Goal: Information Seeking & Learning: Learn about a topic

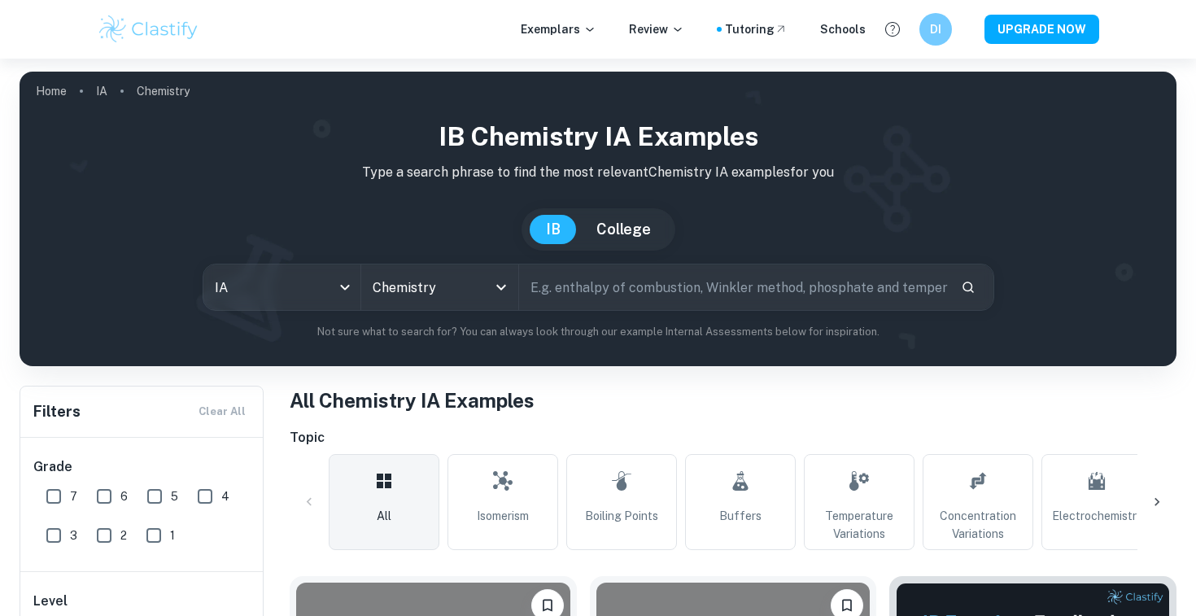
click at [444, 315] on div "IB Chemistry IA examples Type a search phrase to find the most relevant Chemist…" at bounding box center [598, 228] width 1131 height 223
click at [434, 308] on div "Chemistry All Subjects" at bounding box center [439, 288] width 157 height 46
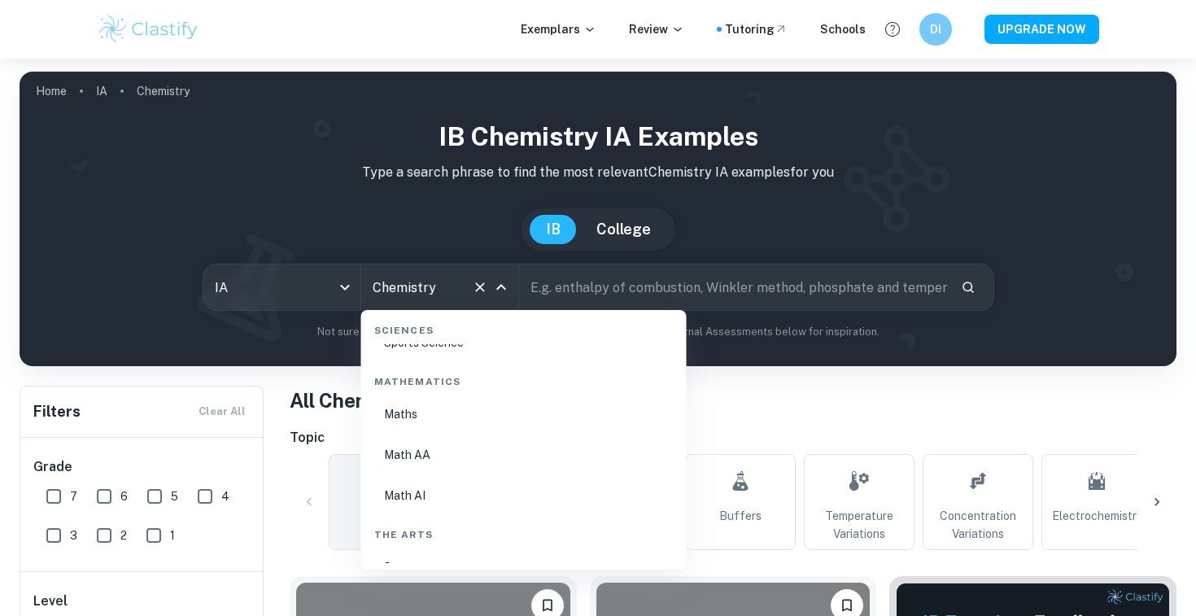
scroll to position [2766, 0]
click at [437, 488] on li "Math AI" at bounding box center [524, 493] width 313 height 37
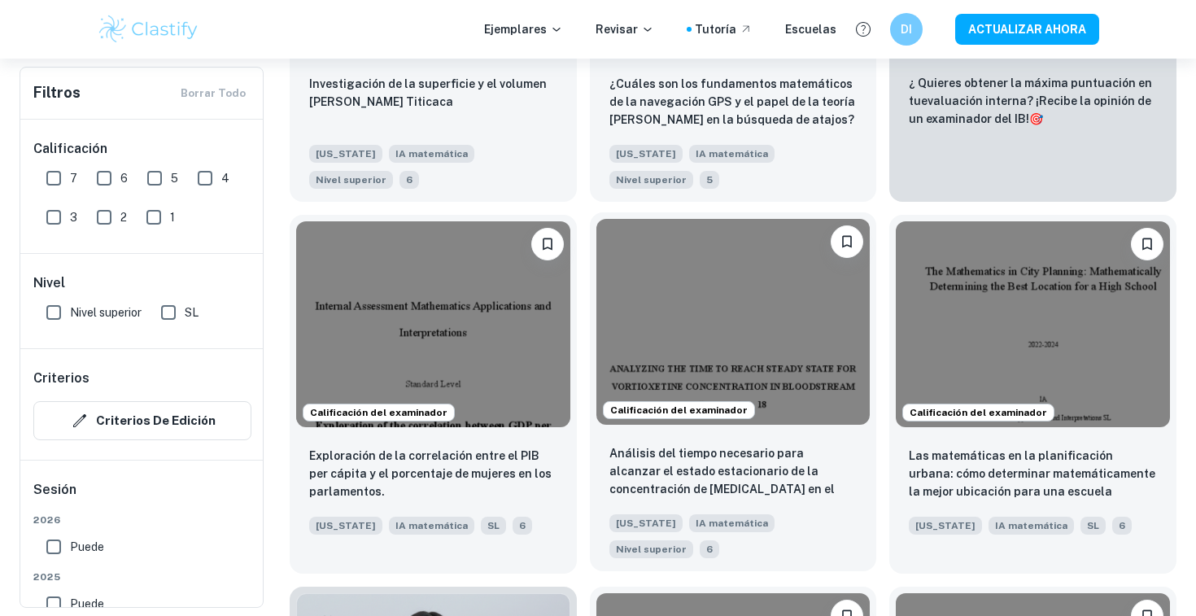
scroll to position [734, 0]
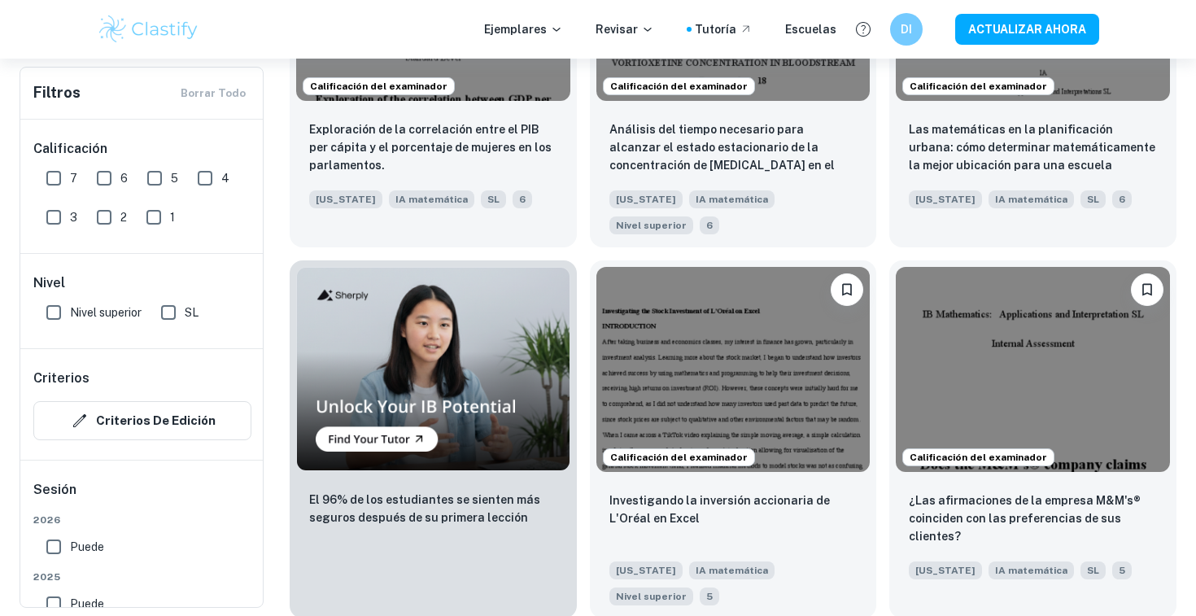
scroll to position [1082, 0]
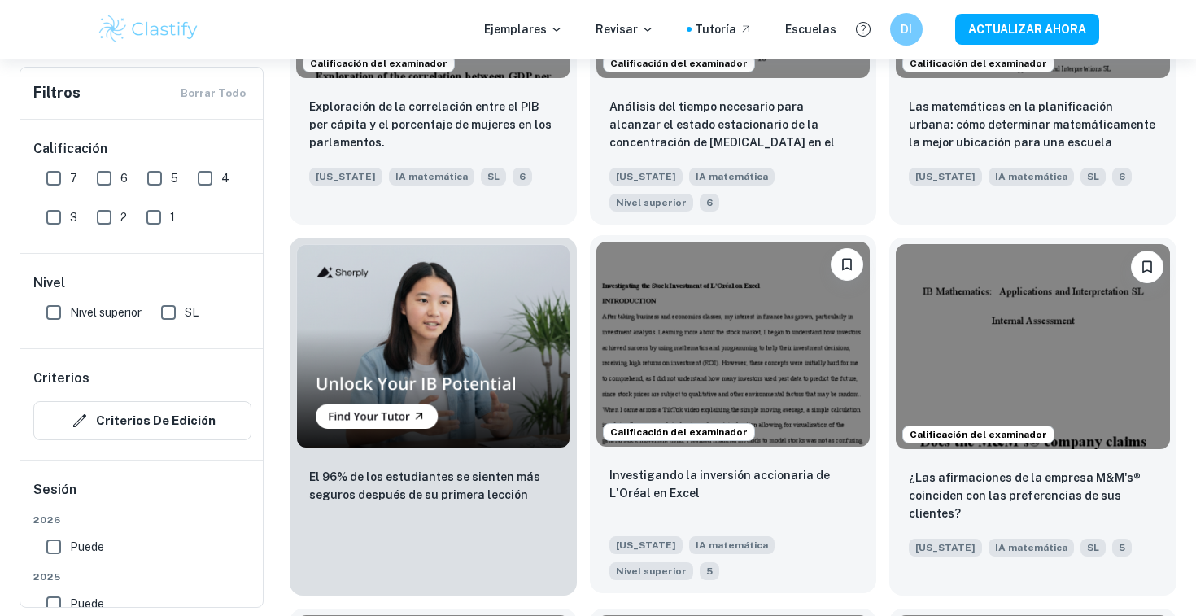
drag, startPoint x: 665, startPoint y: 425, endPoint x: 664, endPoint y: 388, distance: 36.6
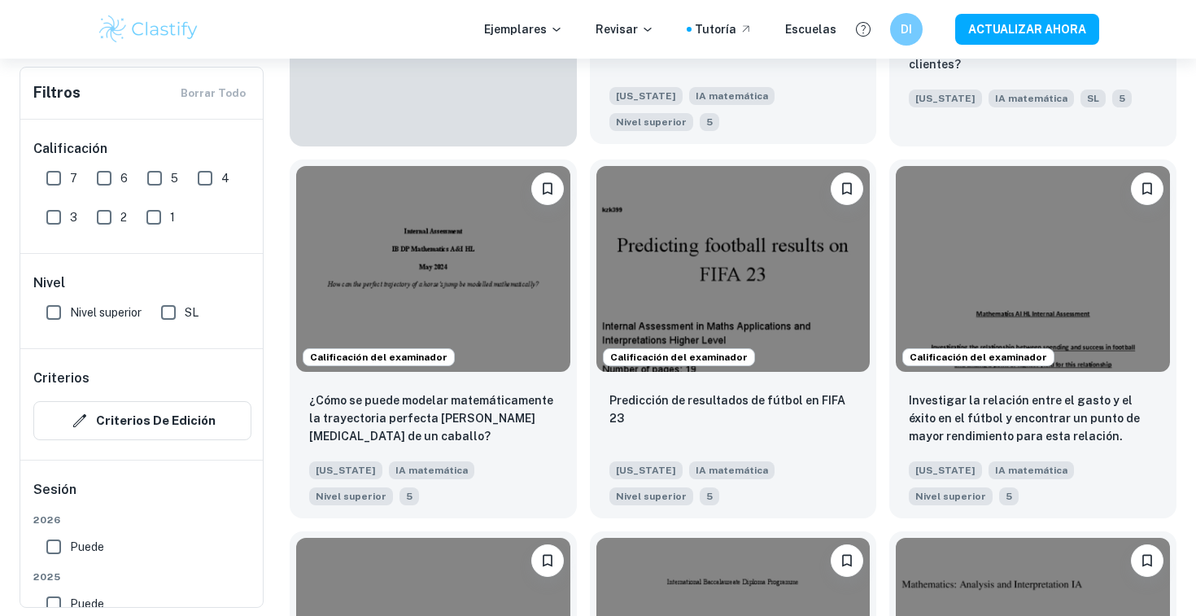
scroll to position [1574, 0]
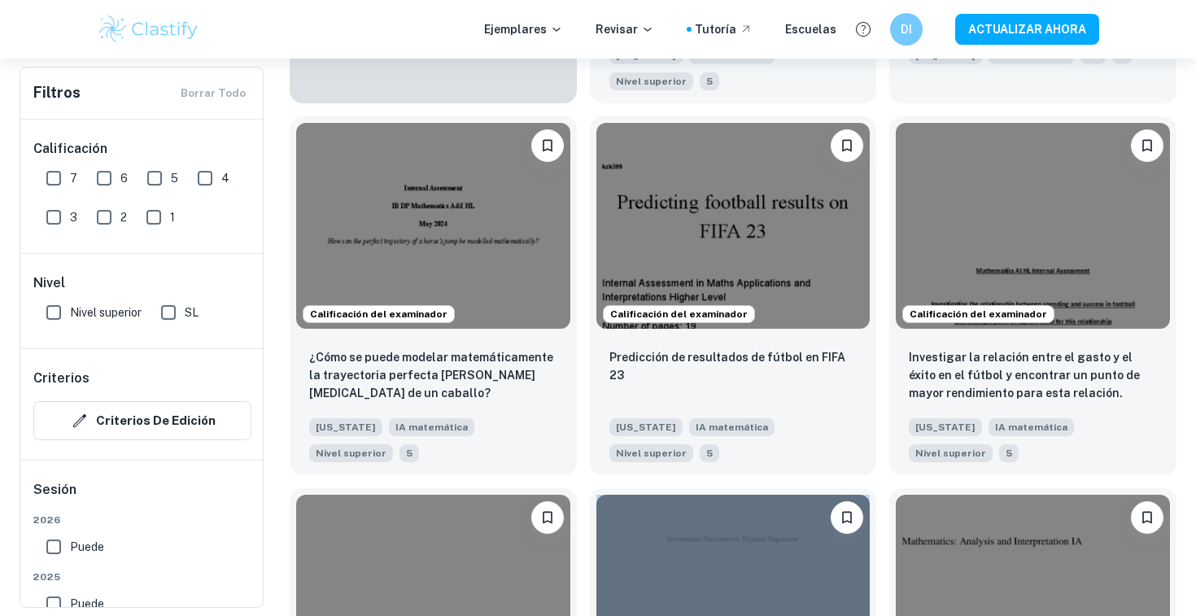
drag, startPoint x: 879, startPoint y: 370, endPoint x: 874, endPoint y: 383, distance: 13.1
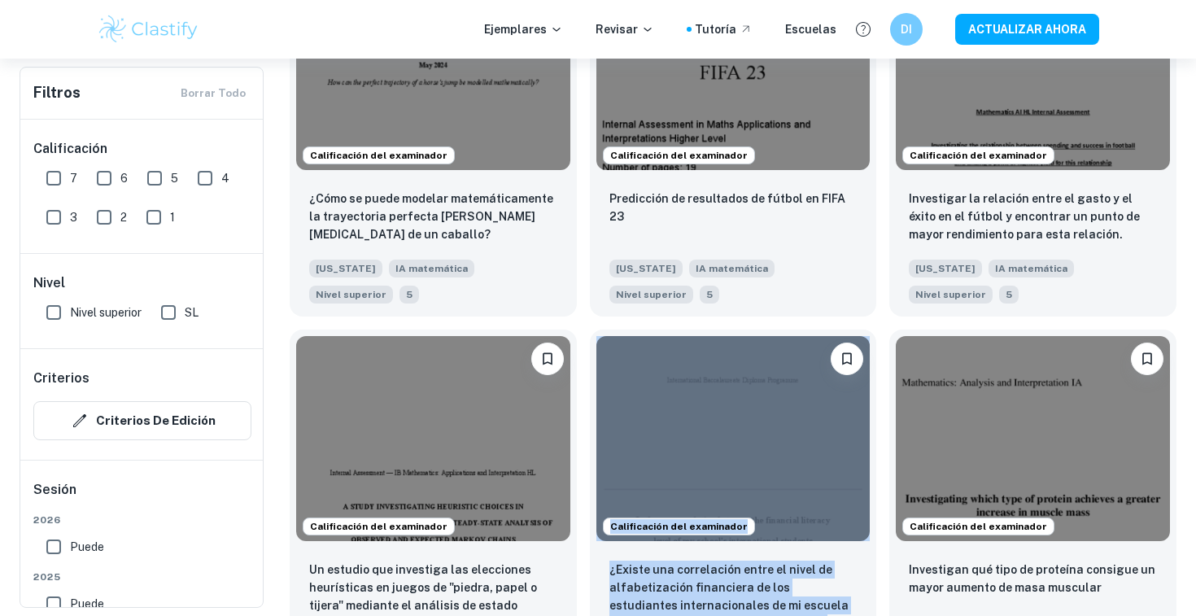
scroll to position [1735, 0]
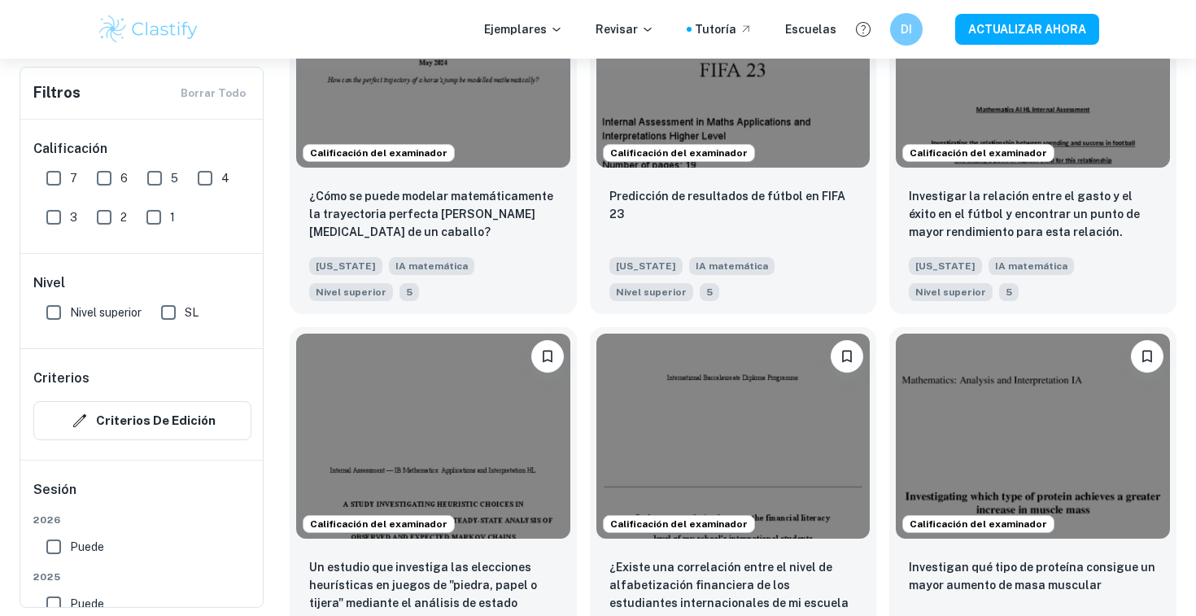
click at [882, 380] on div "Calificación del examinador Investigan qué tipo de proteína consigue un mayor a…" at bounding box center [1027, 499] width 300 height 371
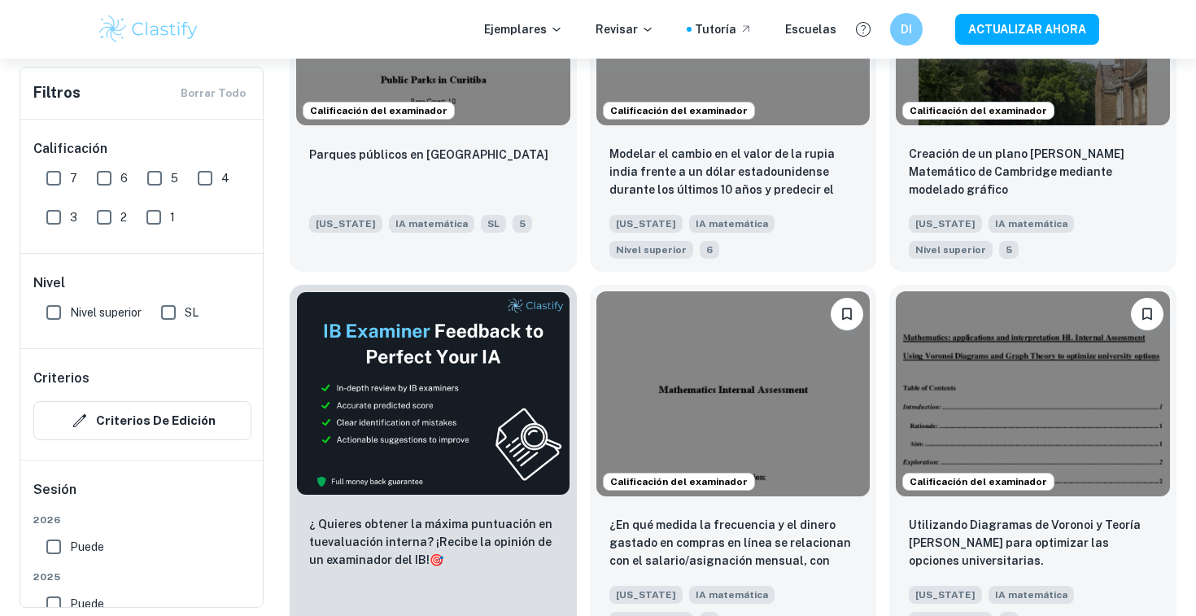
scroll to position [2521, 0]
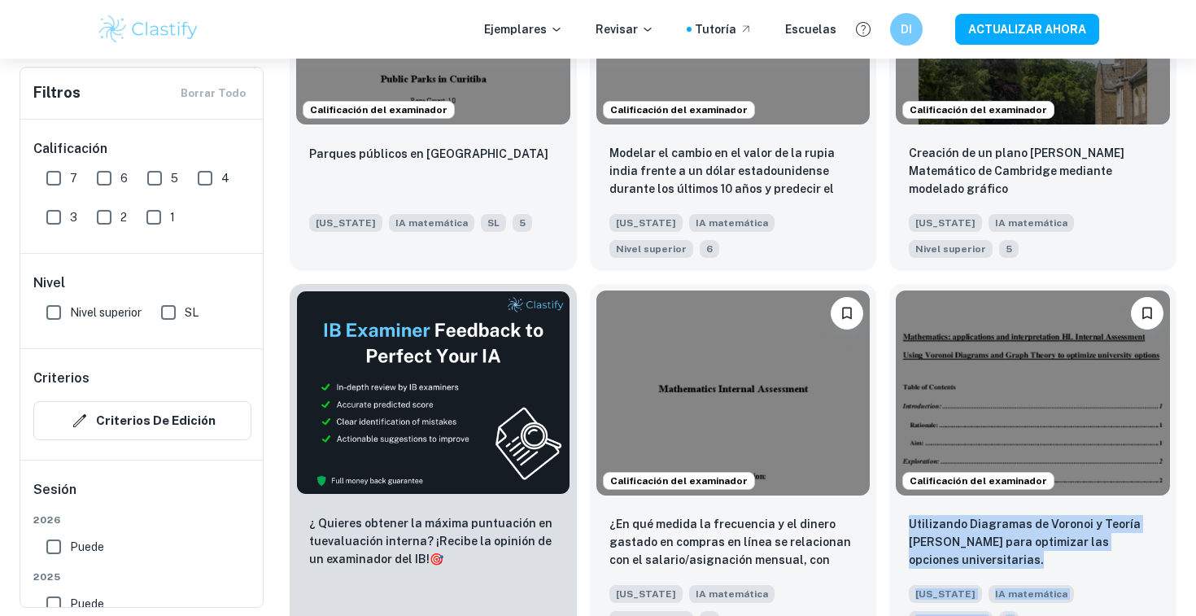
drag, startPoint x: 882, startPoint y: 381, endPoint x: 883, endPoint y: 461, distance: 80.6
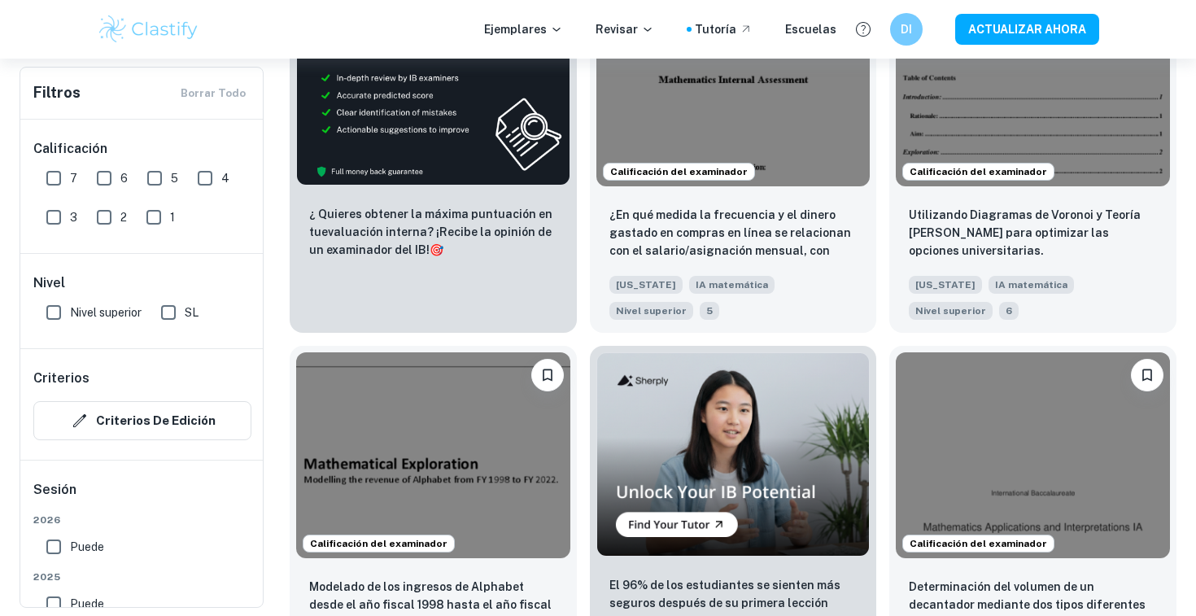
scroll to position [2827, 0]
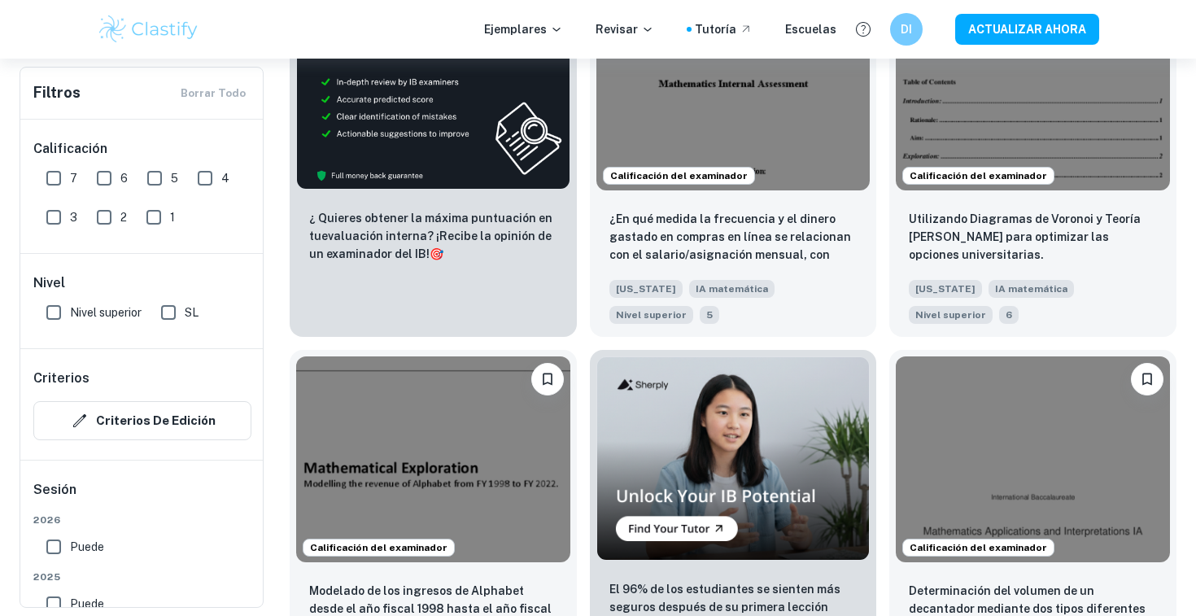
click at [883, 461] on div "Calificación del examinador Determinación del volumen de un decantador mediante…" at bounding box center [1027, 522] width 300 height 371
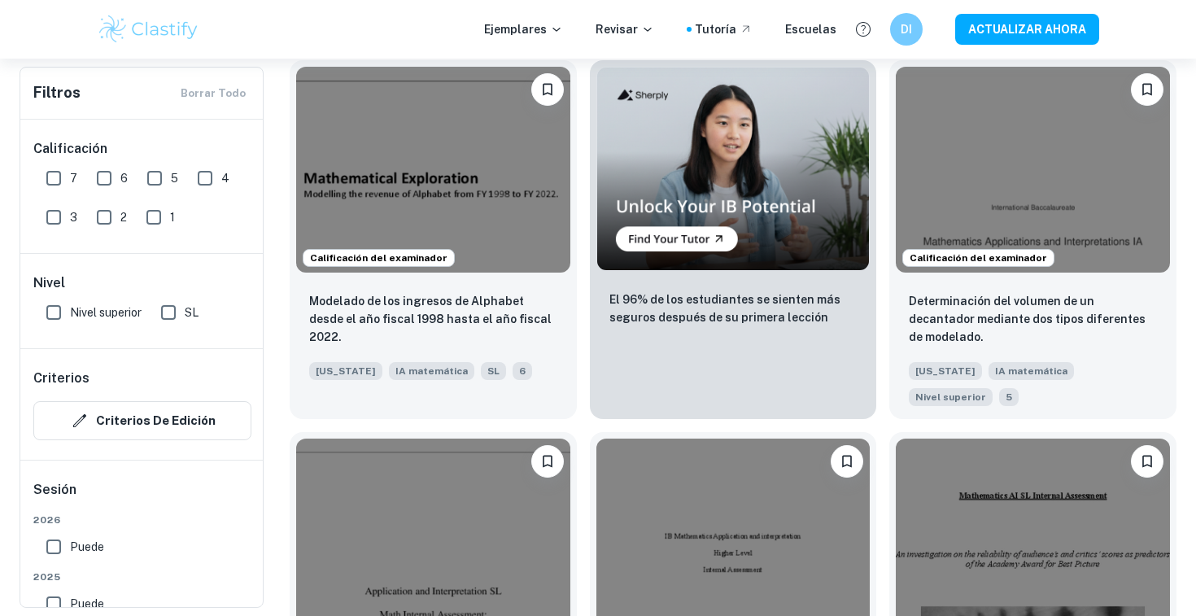
scroll to position [3115, 0]
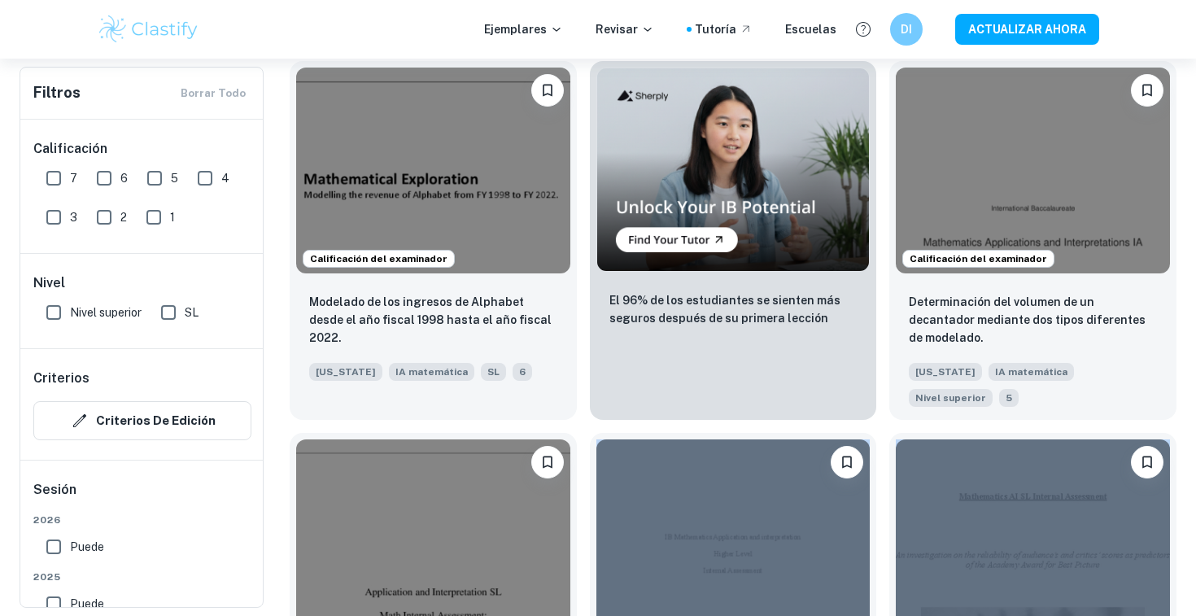
drag, startPoint x: 884, startPoint y: 465, endPoint x: 870, endPoint y: 215, distance: 250.2
click at [870, 215] on div "Calificación del examinador Investigación de la superficie y el volumen [PERSON…" at bounding box center [727, 394] width 900 height 5892
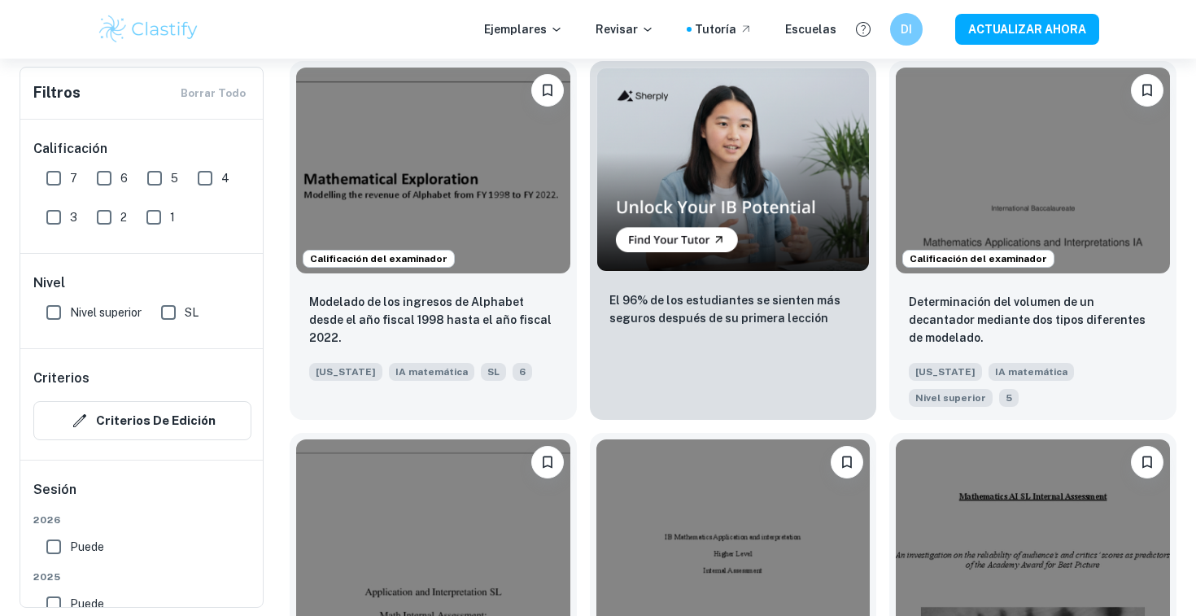
click at [875, 420] on div "Calificación del examinador Cómo encontrar la semana ideal [PERSON_NAME] para p…" at bounding box center [727, 605] width 300 height 371
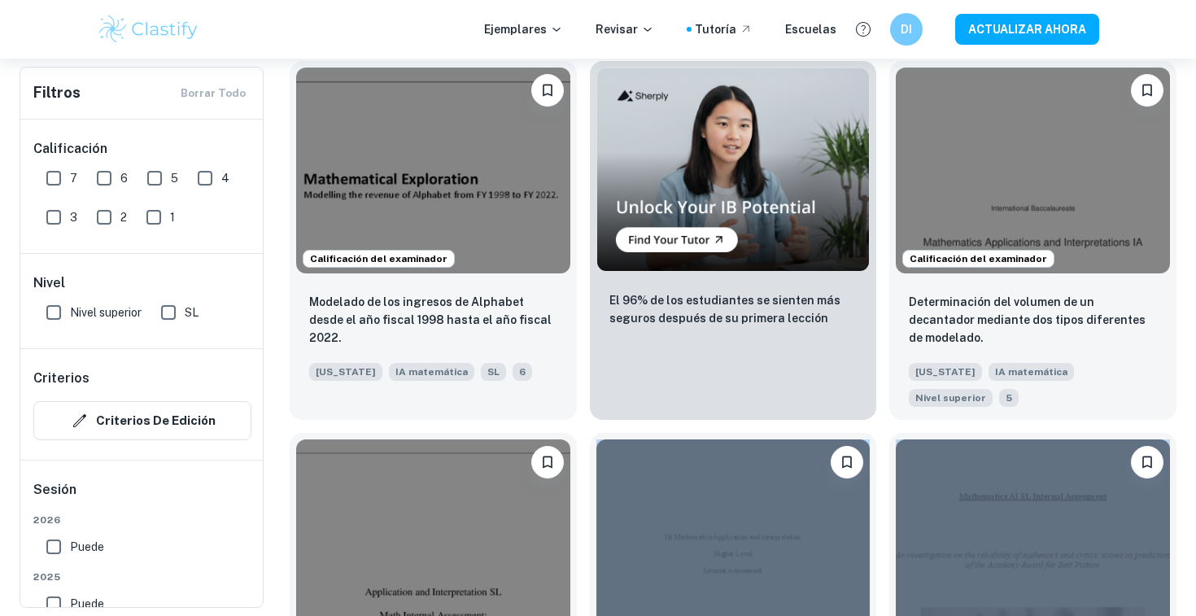
drag, startPoint x: 875, startPoint y: 223, endPoint x: 885, endPoint y: 519, distance: 296.4
click at [885, 519] on div "Calificación del examinador Investigación de la superficie y el volumen [PERSON…" at bounding box center [727, 394] width 900 height 5892
click at [885, 519] on div "Calificación del examinador ¿Se puede predecir el ganador del Premio de la Acad…" at bounding box center [1027, 605] width 300 height 371
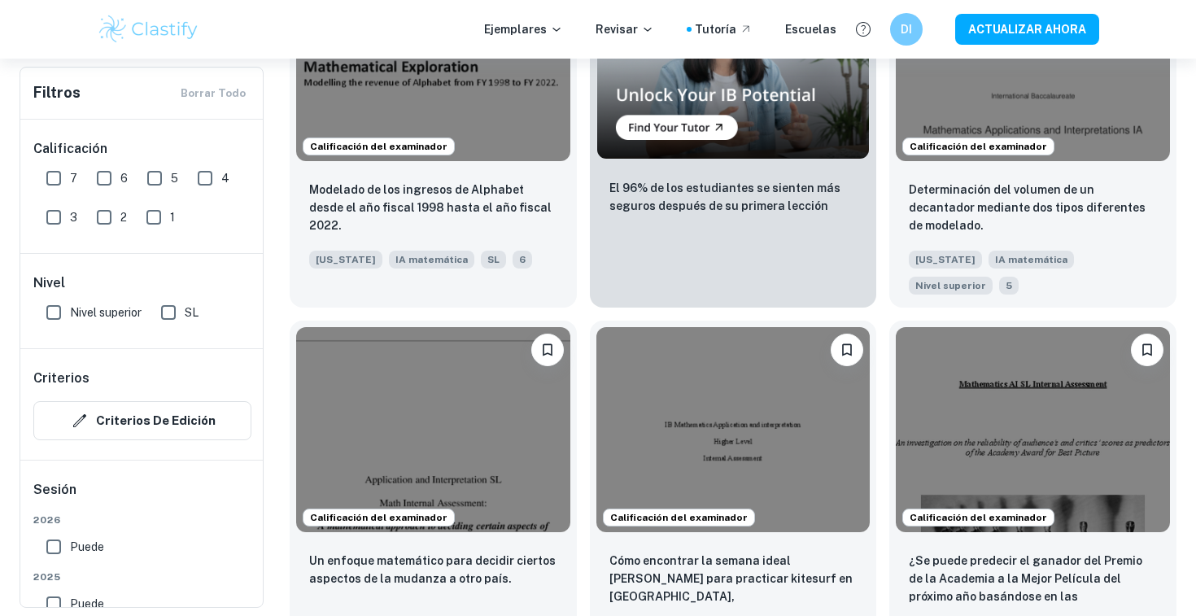
scroll to position [3226, 0]
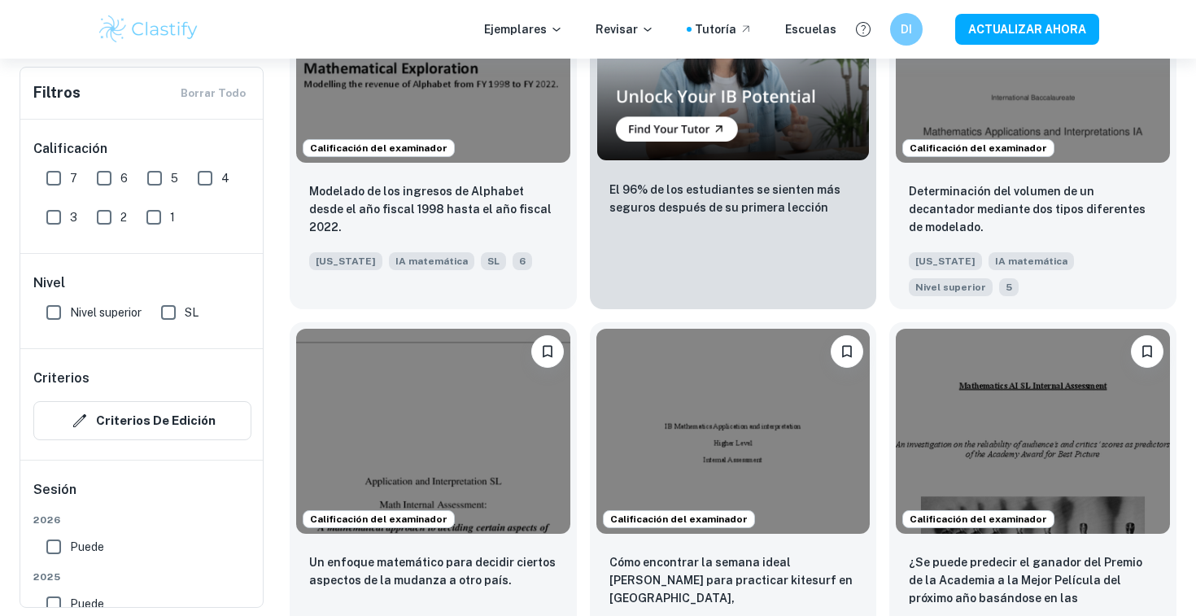
drag, startPoint x: 885, startPoint y: 519, endPoint x: 580, endPoint y: 448, distance: 313.5
click at [580, 447] on div "Calificación del examinador Investigación de la superficie y el volumen [PERSON…" at bounding box center [727, 283] width 900 height 5892
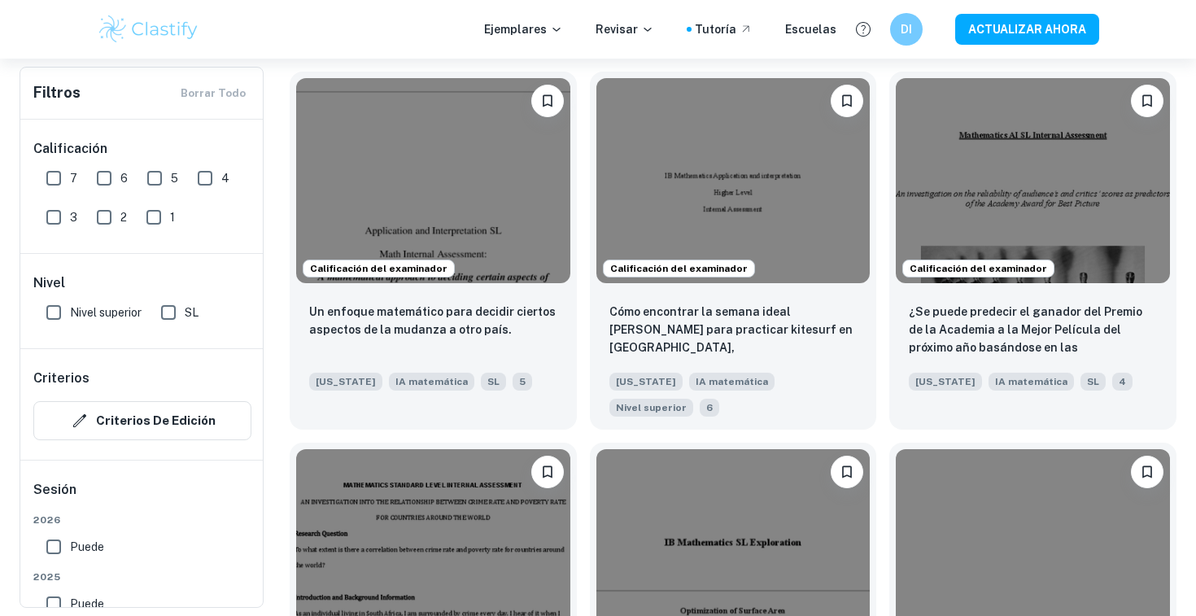
scroll to position [3485, 0]
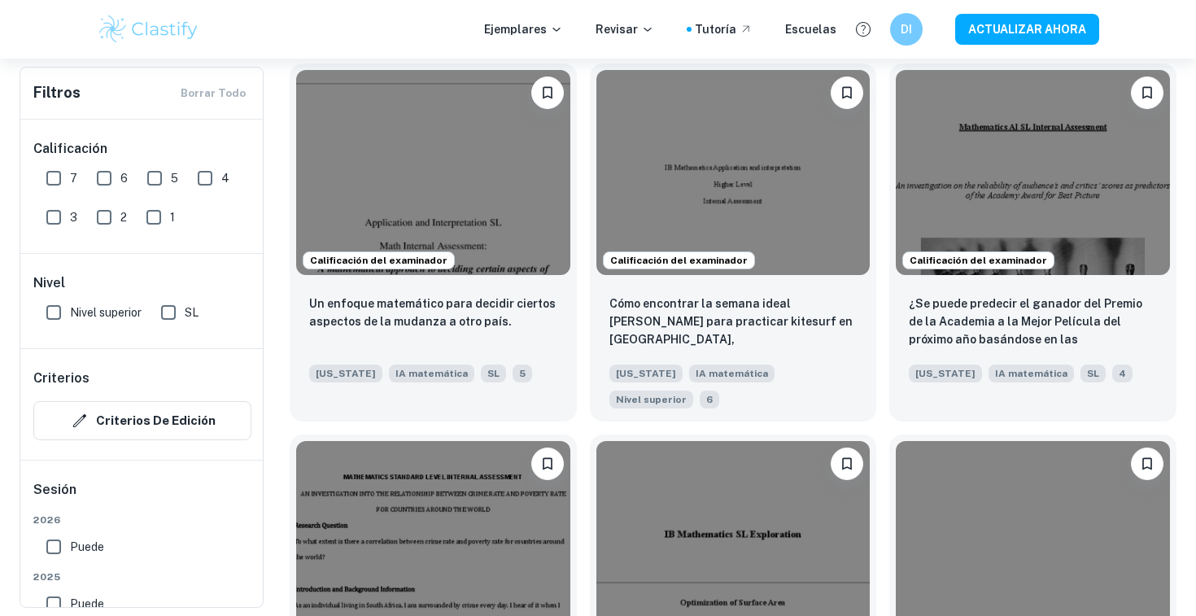
drag, startPoint x: 581, startPoint y: 452, endPoint x: 581, endPoint y: 523, distance: 70.8
click at [581, 523] on div "Calificación del examinador Investigar el volumen de productos de confitería pa…" at bounding box center [727, 594] width 300 height 345
